Goal: Check status: Check status

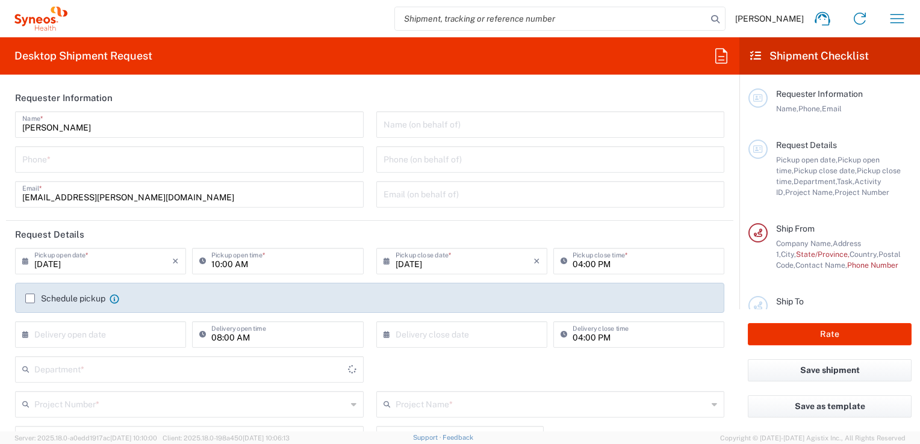
type input "3243"
type input "[GEOGRAPHIC_DATA]"
click at [896, 21] on icon "button" at bounding box center [896, 18] width 19 height 19
type input "INC Research Clin Svcs [GEOGRAPHIC_DATA]"
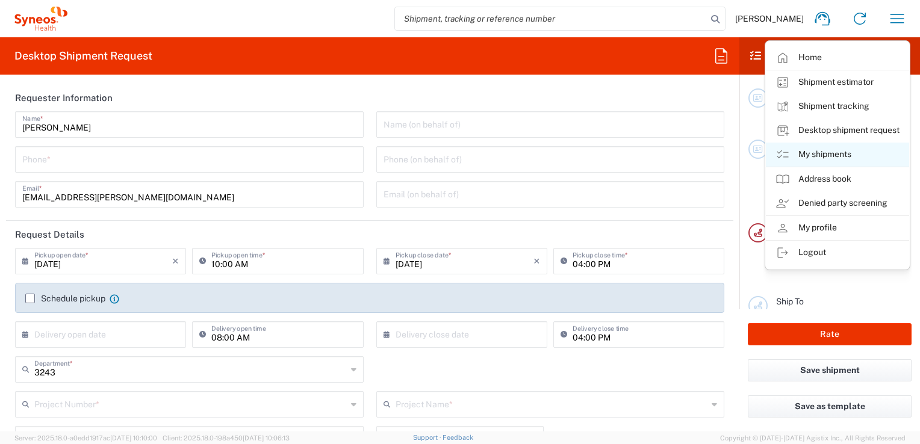
click at [826, 158] on link "My shipments" at bounding box center [837, 155] width 143 height 24
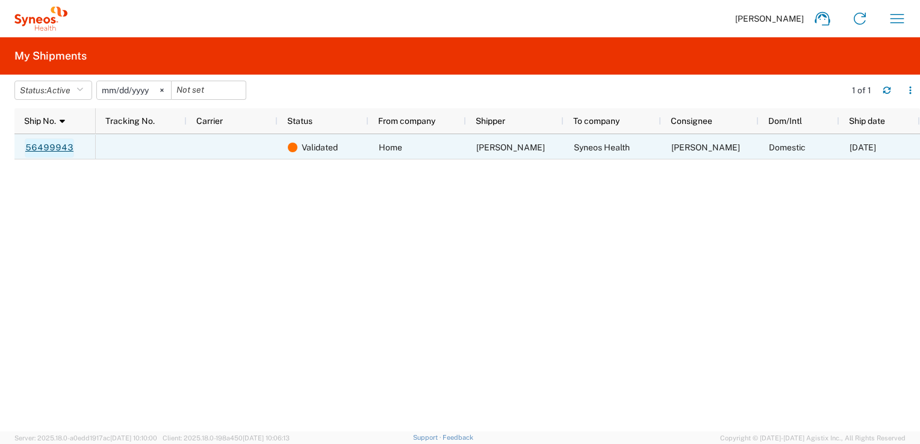
click at [66, 151] on link "56499943" at bounding box center [49, 147] width 49 height 19
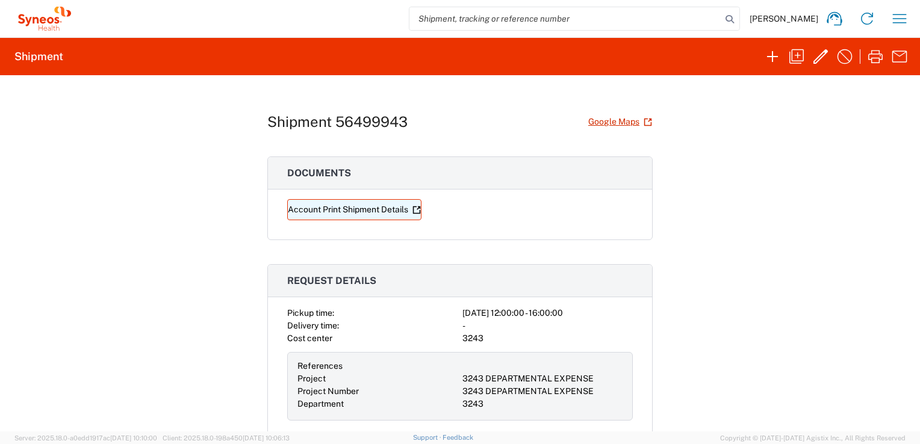
click at [316, 207] on link "Account Print Shipment Details" at bounding box center [354, 209] width 134 height 21
drag, startPoint x: 332, startPoint y: 119, endPoint x: 418, endPoint y: 117, distance: 85.5
click at [418, 117] on div "Shipment 56499943 Google Maps" at bounding box center [459, 121] width 385 height 21
drag, startPoint x: 418, startPoint y: 117, endPoint x: 365, endPoint y: 124, distance: 53.5
copy h1 "56499943"
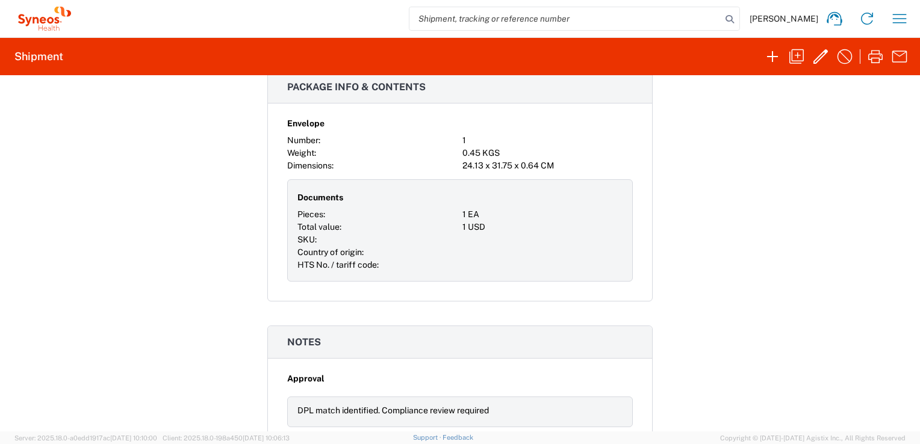
scroll to position [761, 0]
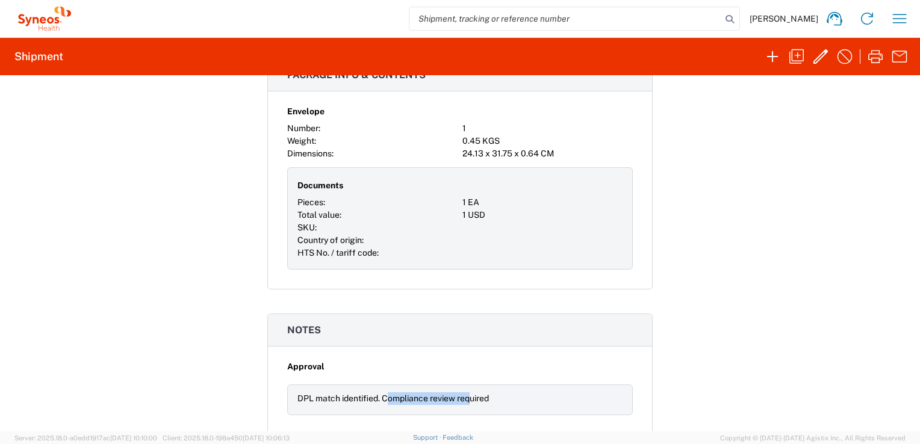
drag, startPoint x: 385, startPoint y: 395, endPoint x: 470, endPoint y: 395, distance: 84.9
click at [470, 395] on div "DPL match identified. Compliance review required" at bounding box center [459, 399] width 325 height 13
drag, startPoint x: 470, startPoint y: 395, endPoint x: 378, endPoint y: 282, distance: 145.6
click at [378, 282] on div "Envelope Number: 1 Weight: 0.45 KGS Dimensions: 24.13 x 31.75 x 0.64 CM Documen…" at bounding box center [460, 195] width 384 height 188
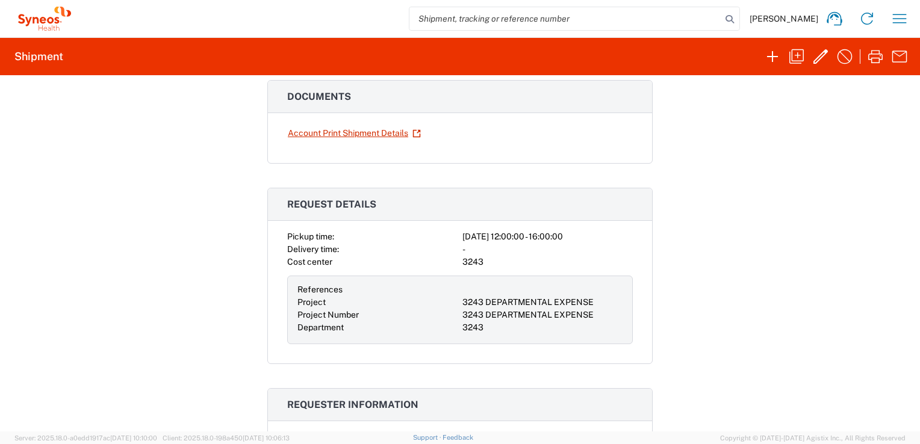
scroll to position [0, 0]
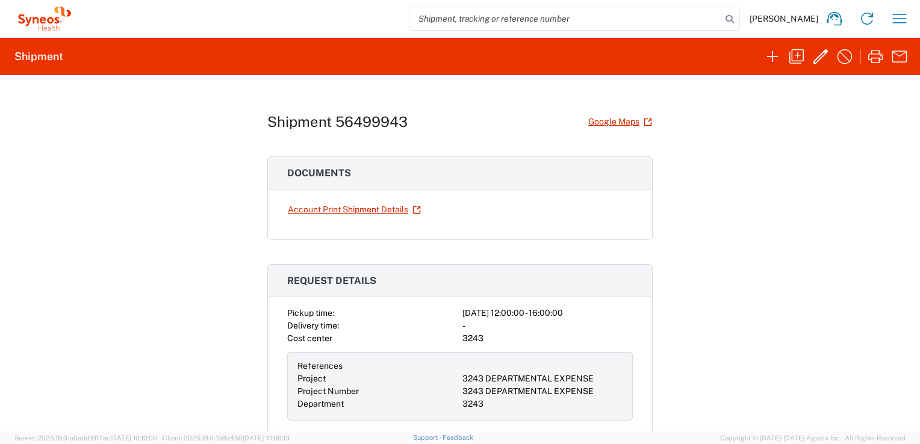
click at [780, 24] on div "[PERSON_NAME] Home Shipment estimator Shipment tracking Desktop shipment reques…" at bounding box center [495, 18] width 841 height 29
click at [804, 18] on span "[PERSON_NAME]" at bounding box center [784, 18] width 69 height 11
click at [894, 20] on icon "button" at bounding box center [899, 18] width 19 height 19
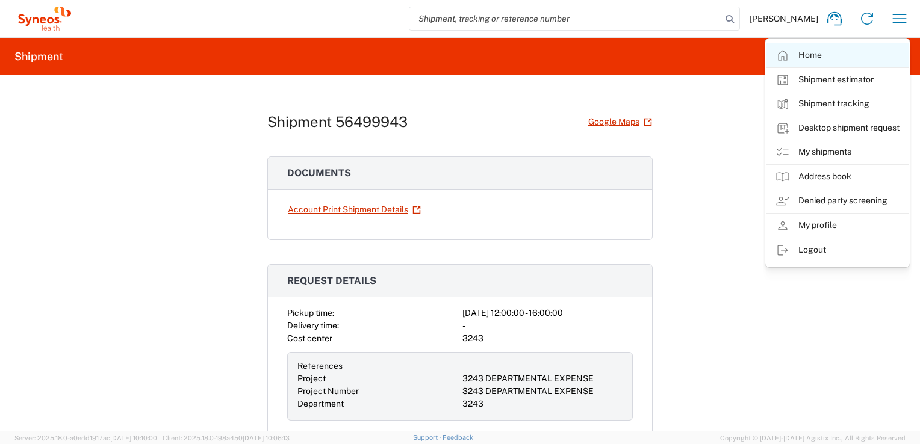
click at [821, 66] on link "Home" at bounding box center [837, 55] width 143 height 24
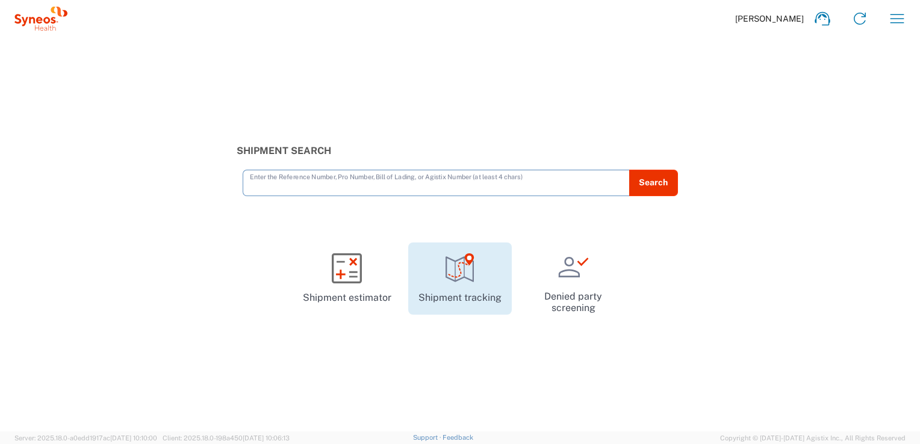
click at [469, 287] on link "Shipment tracking" at bounding box center [460, 279] width 104 height 72
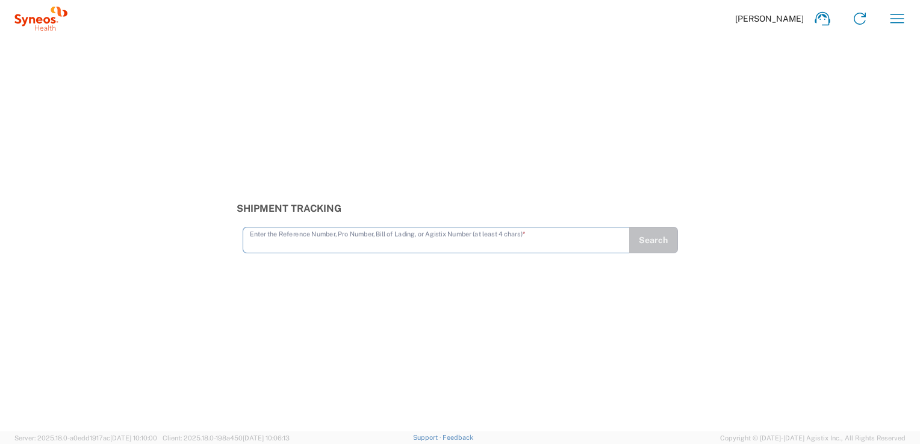
click at [0, 9] on html "[PERSON_NAME] Home Shipment estimator Shipment tracking Desktop shipment reques…" at bounding box center [460, 222] width 920 height 444
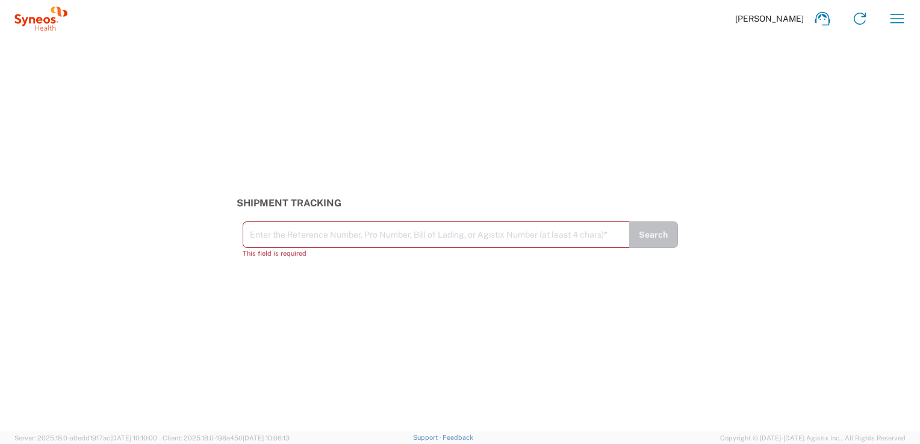
click at [36, 26] on icon at bounding box center [40, 19] width 53 height 24
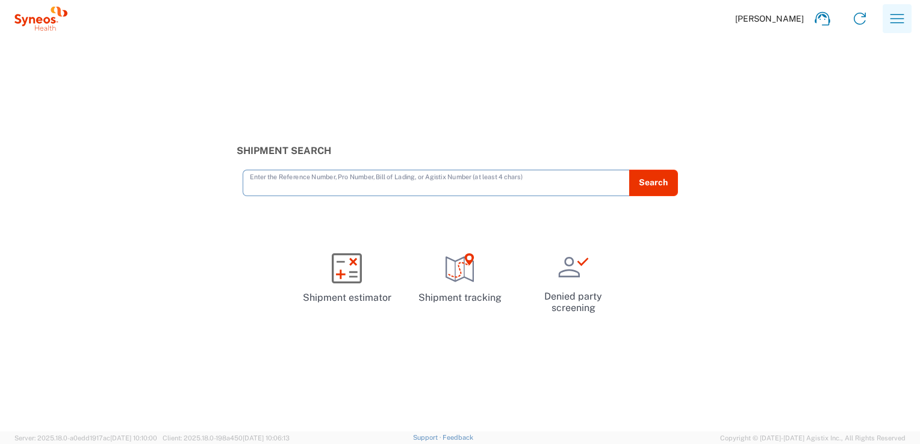
click at [896, 18] on icon "button" at bounding box center [896, 18] width 19 height 19
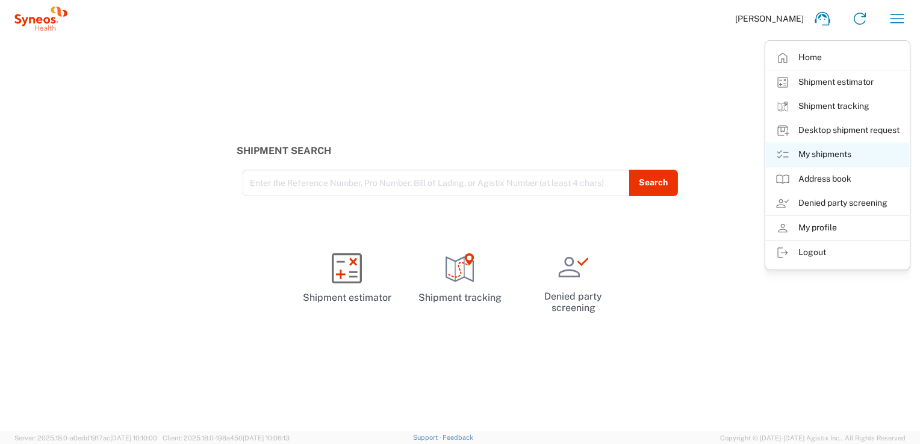
click at [821, 150] on link "My shipments" at bounding box center [837, 155] width 143 height 24
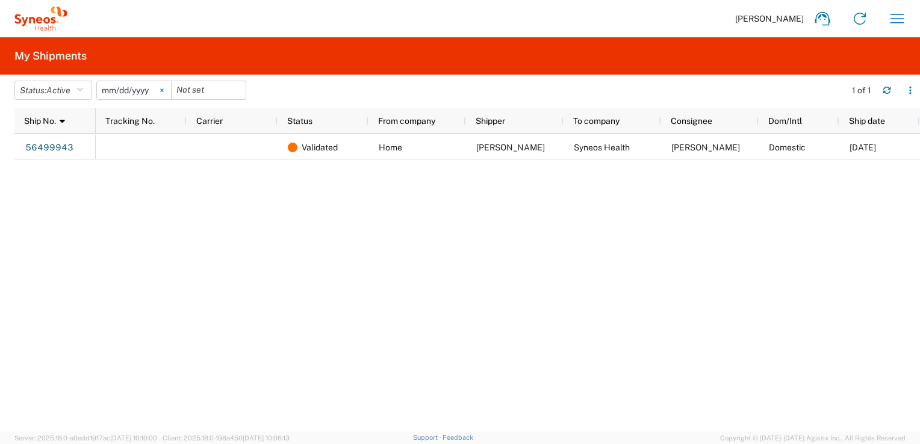
click at [170, 92] on svg-icon at bounding box center [162, 90] width 18 height 18
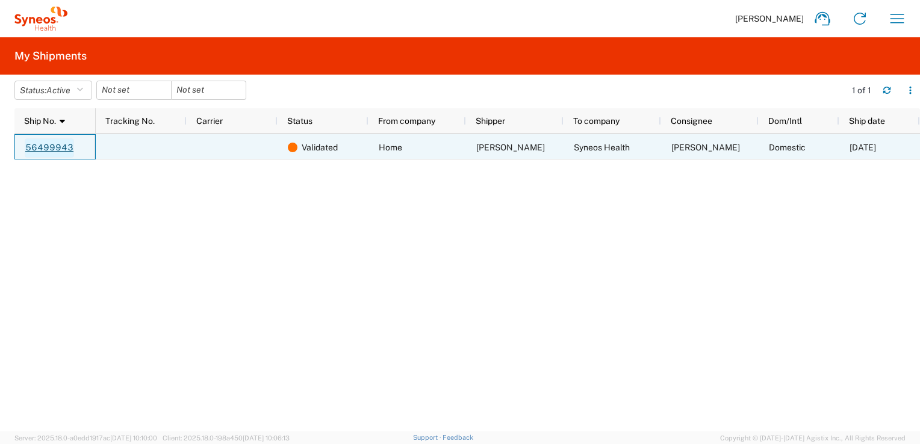
click at [58, 151] on link "56499943" at bounding box center [49, 147] width 49 height 19
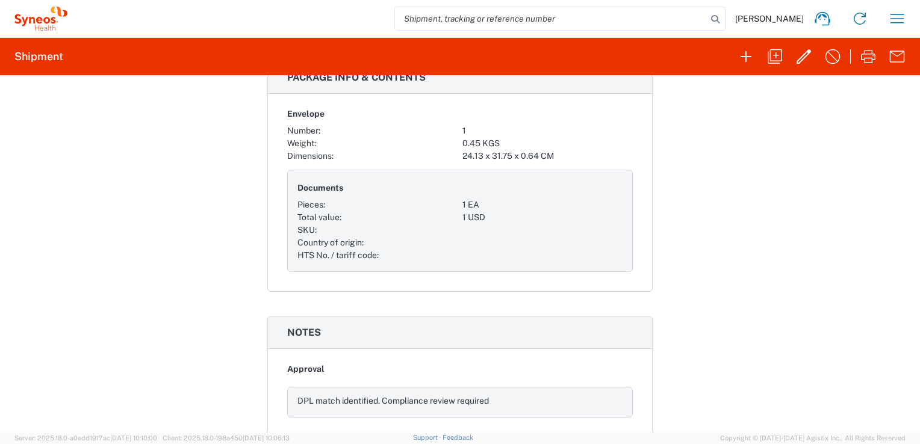
scroll to position [761, 0]
